Goal: Information Seeking & Learning: Learn about a topic

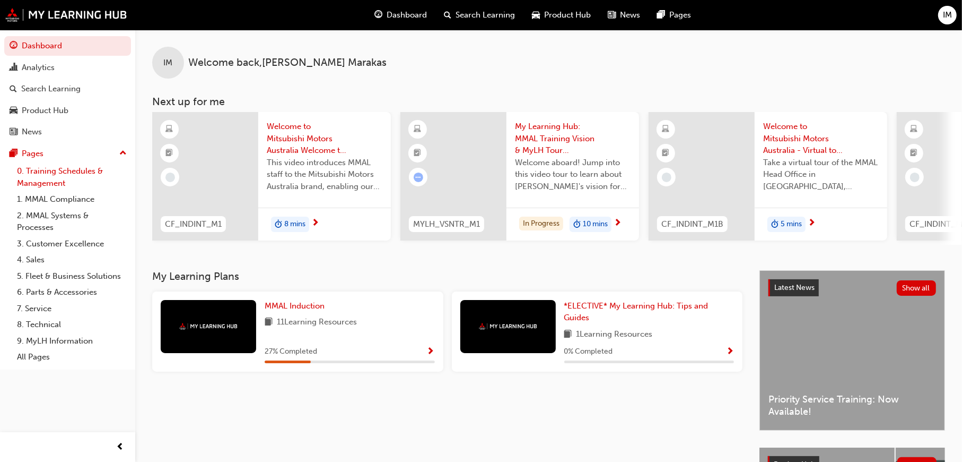
click at [54, 176] on link "0. Training Schedules & Management" at bounding box center [72, 177] width 118 height 28
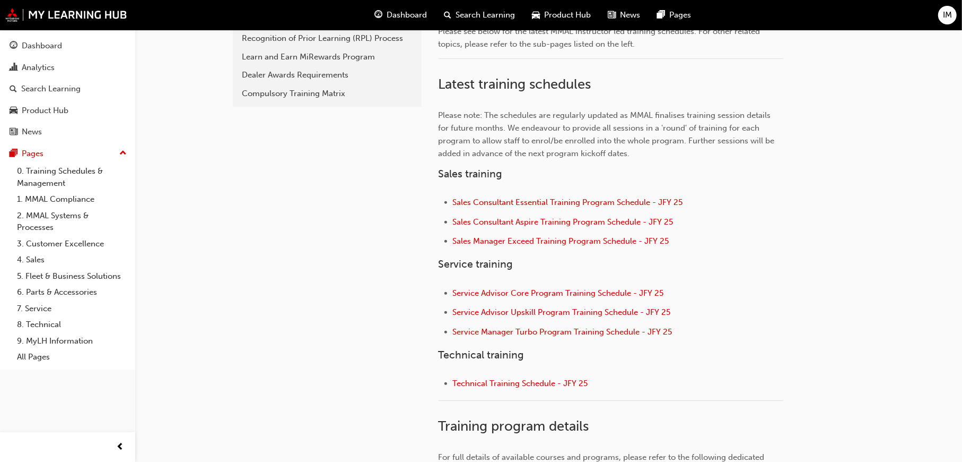
scroll to position [318, 0]
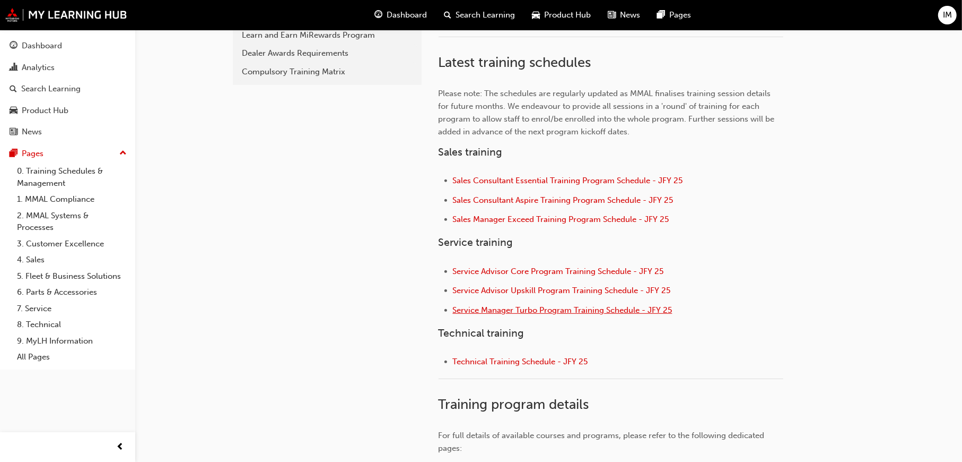
click at [537, 315] on span "Service Manager Turbo Program Training Schedule - JFY 25" at bounding box center [563, 310] width 220 height 10
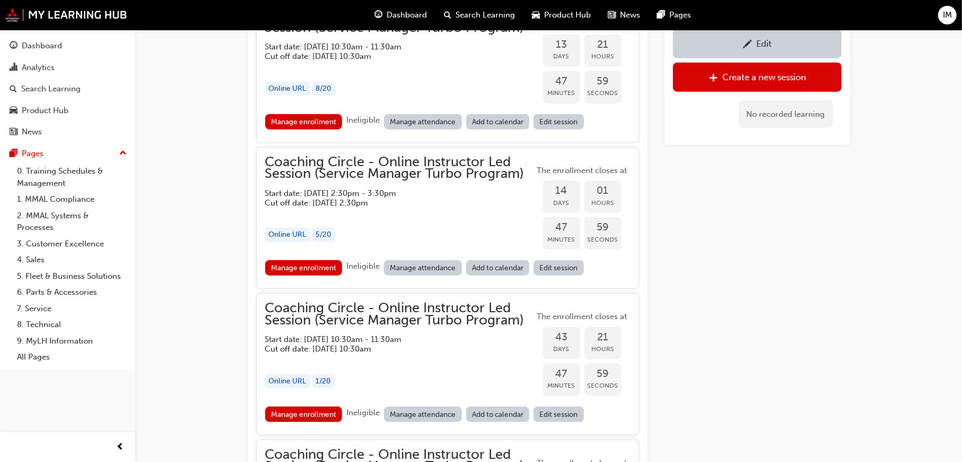
scroll to position [1043, 0]
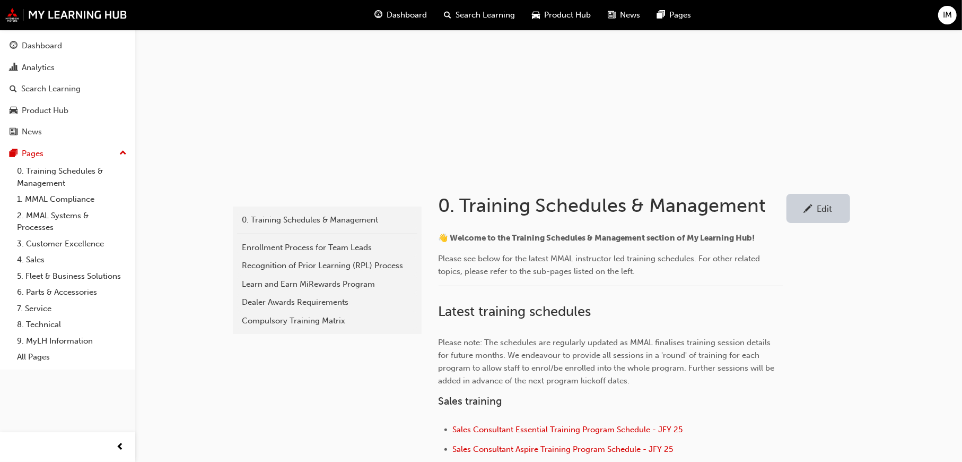
scroll to position [212, 0]
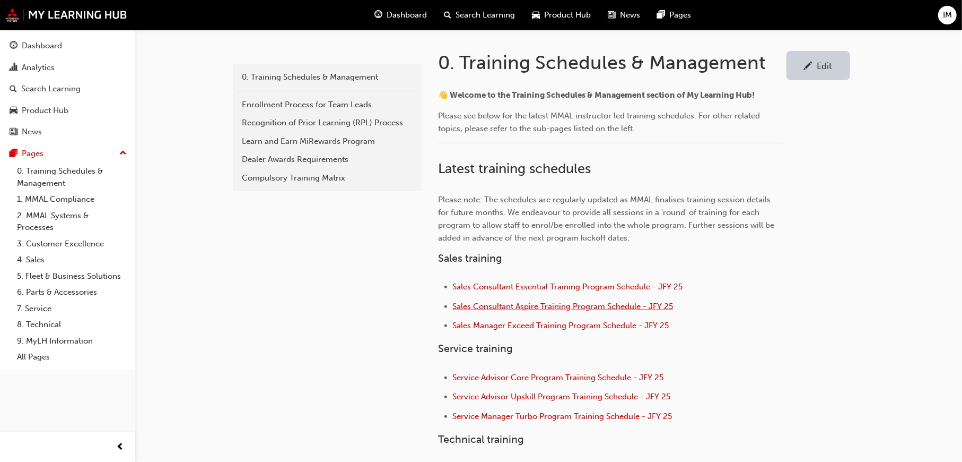
click at [539, 307] on span "Sales Consultant Aspire Training Program Schedule - JFY 25" at bounding box center [563, 306] width 221 height 10
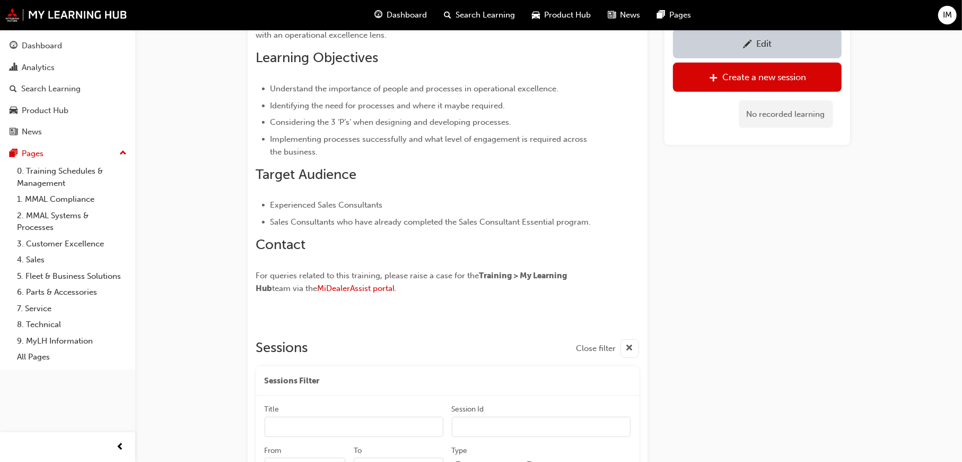
scroll to position [775, 0]
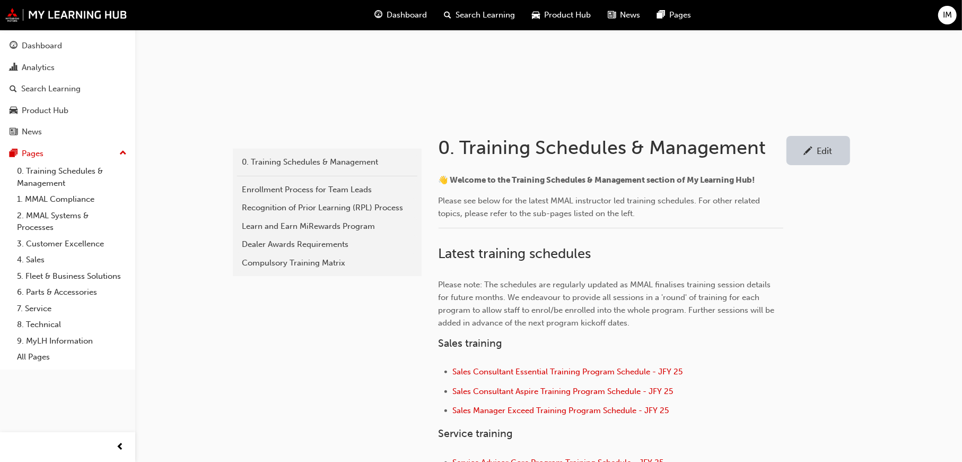
scroll to position [265, 0]
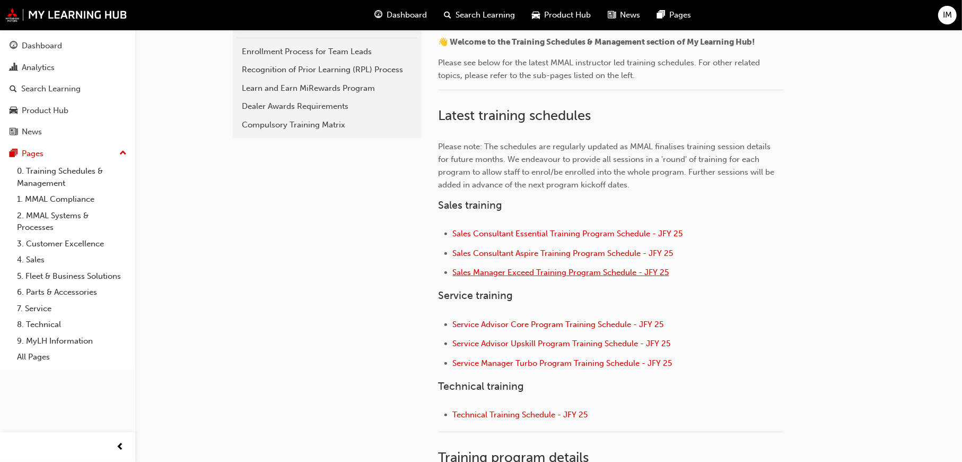
click at [530, 272] on span "Sales Manager Exceed Training Program Schedule - JFY 25" at bounding box center [561, 272] width 216 height 10
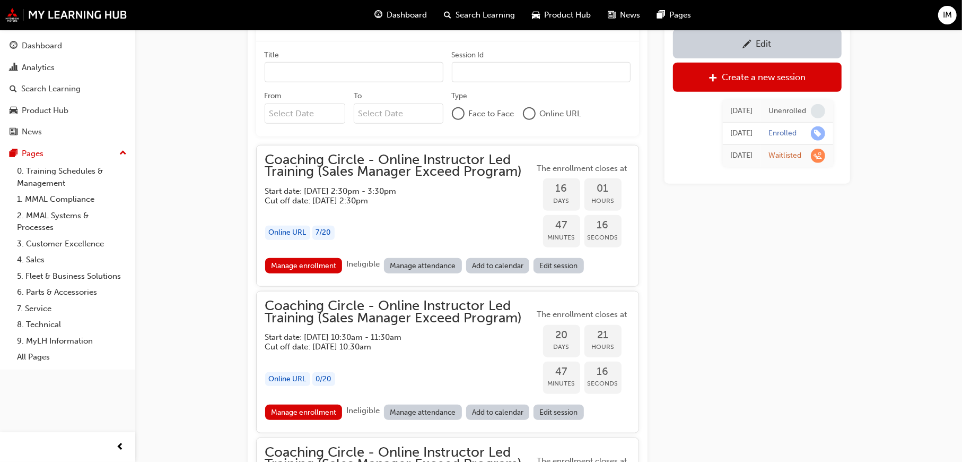
scroll to position [818, 0]
